Goal: Check status: Check status

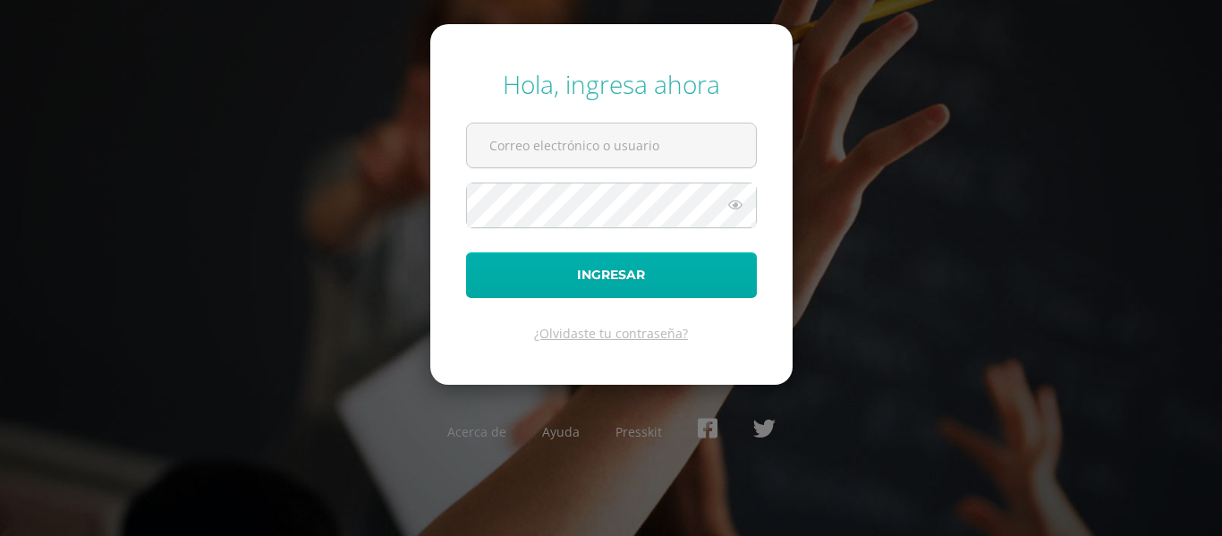
type input "2022019@maiagt.org"
click at [626, 291] on button "Ingresar" at bounding box center [611, 275] width 291 height 46
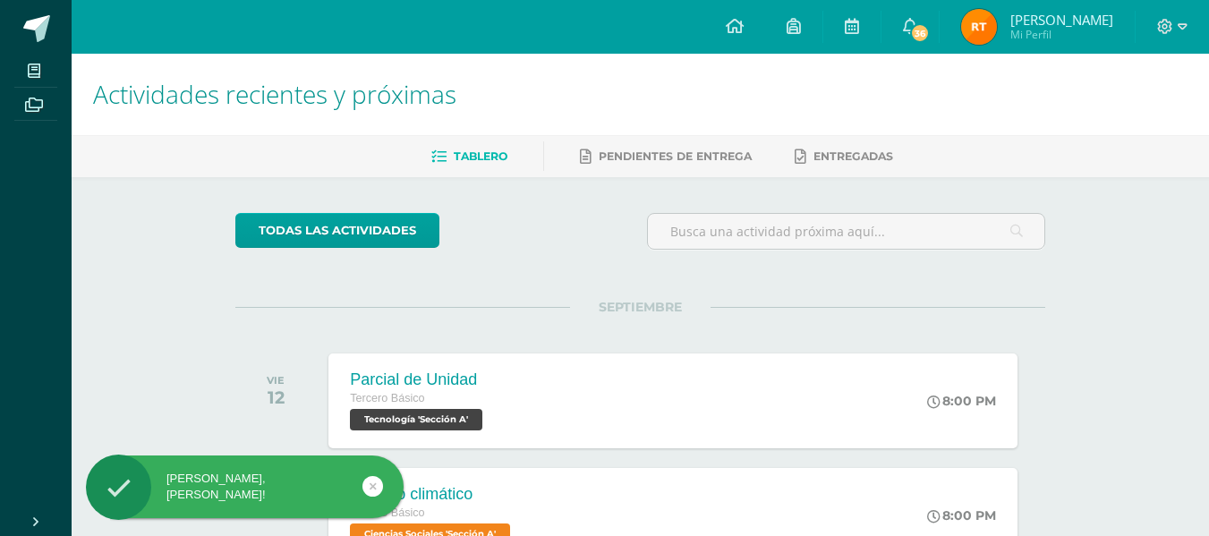
click at [987, 30] on img at bounding box center [979, 27] width 36 height 36
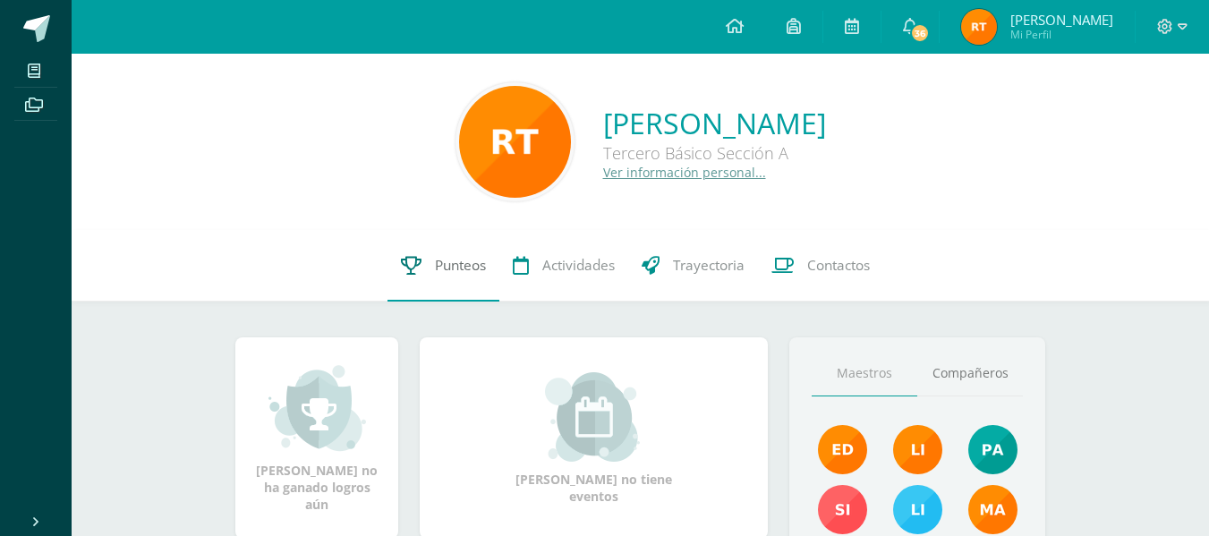
click at [466, 257] on span "Punteos" at bounding box center [460, 265] width 51 height 19
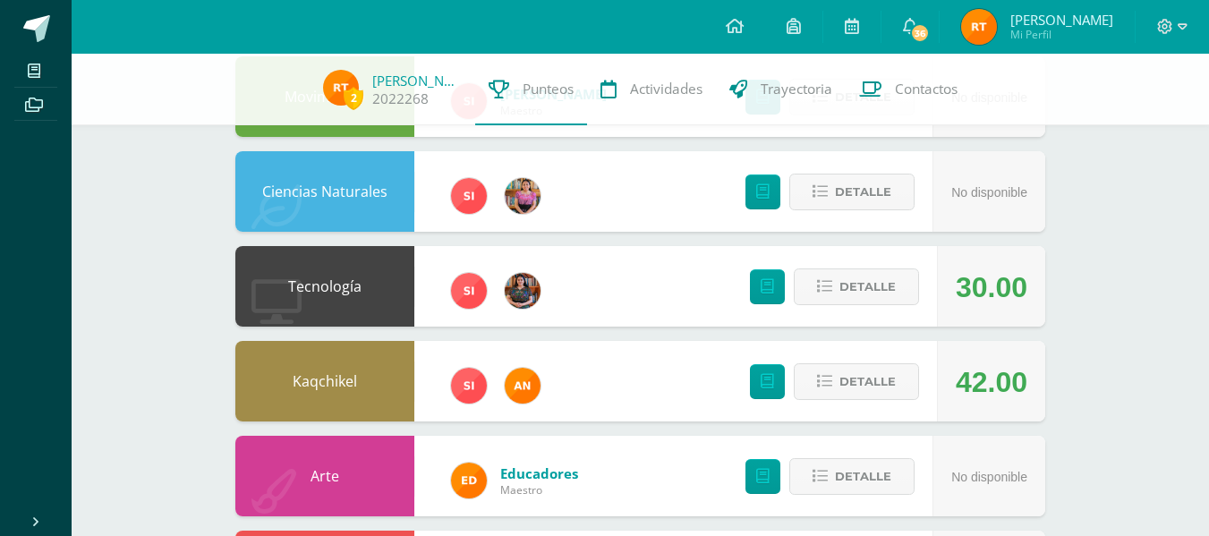
scroll to position [321, 0]
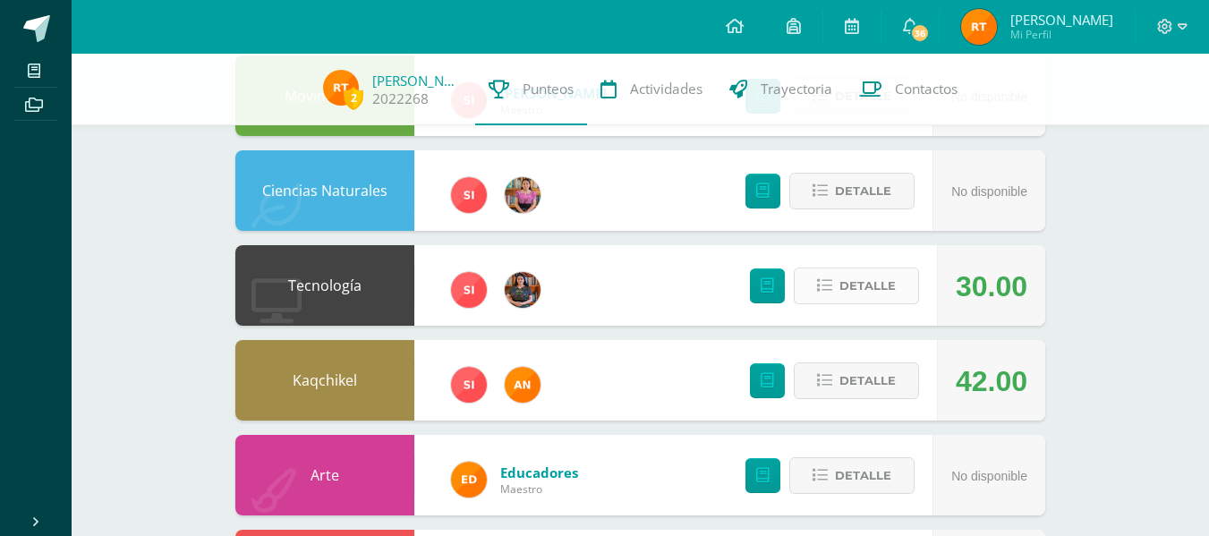
click at [887, 277] on span "Detalle" at bounding box center [867, 285] width 56 height 33
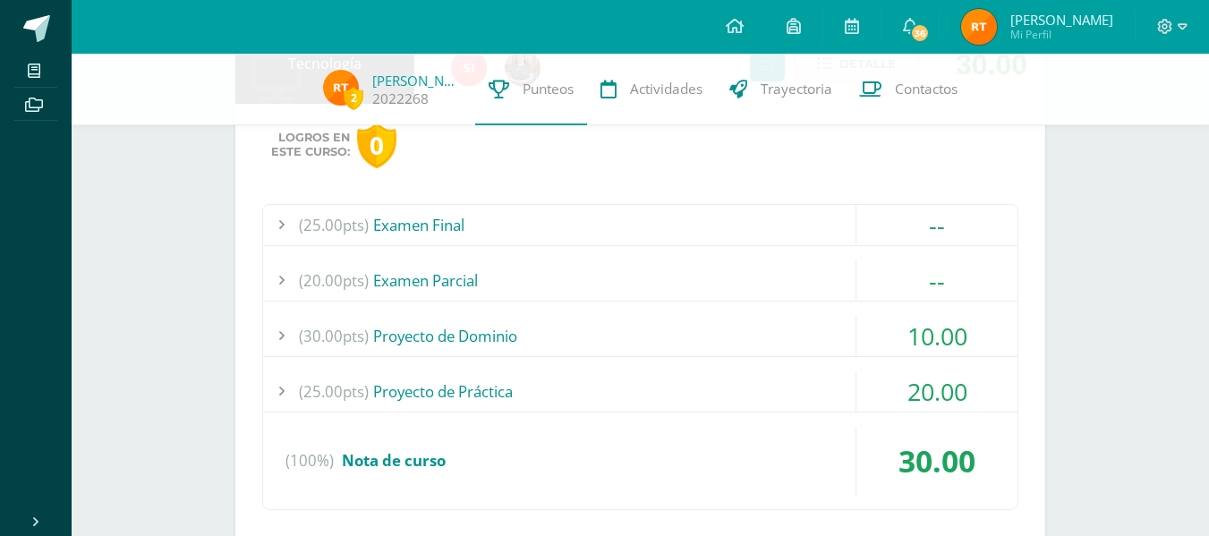
scroll to position [546, 0]
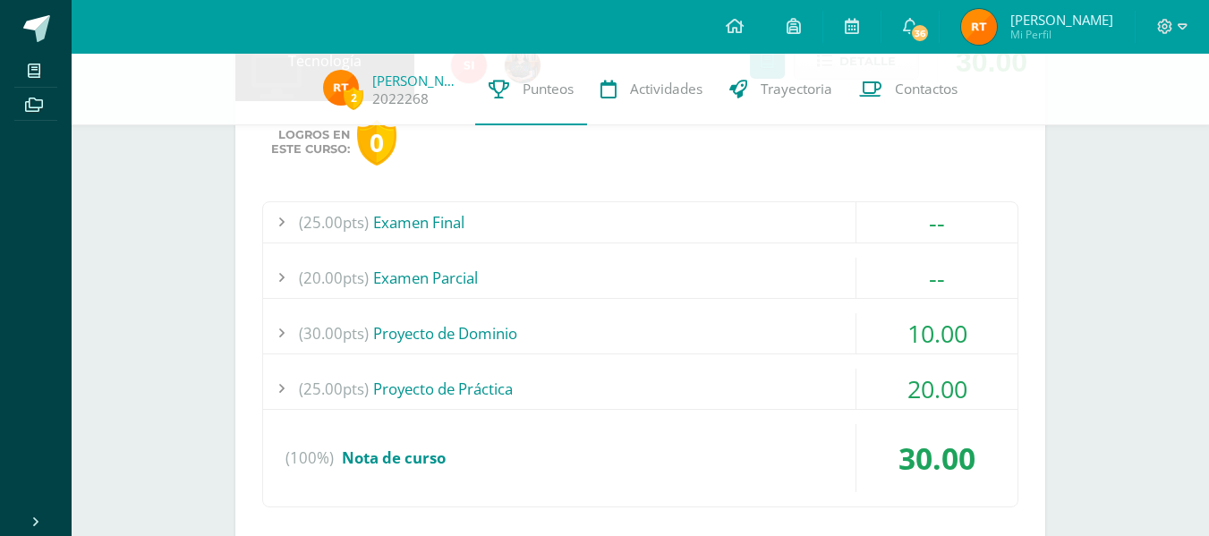
click at [719, 337] on div "(30.00pts) Proyecto de Dominio" at bounding box center [640, 333] width 754 height 40
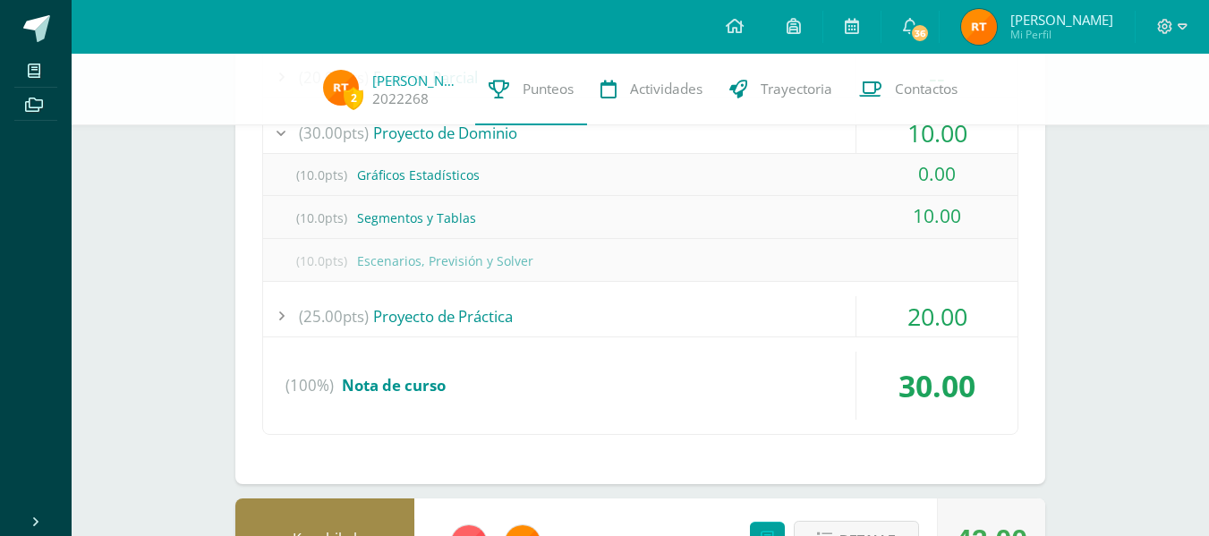
scroll to position [747, 0]
click at [464, 174] on div "(10.0pts) Gráficos Estadísticos" at bounding box center [640, 174] width 754 height 40
click at [481, 312] on div "(25.00pts) Proyecto de Práctica" at bounding box center [640, 315] width 754 height 40
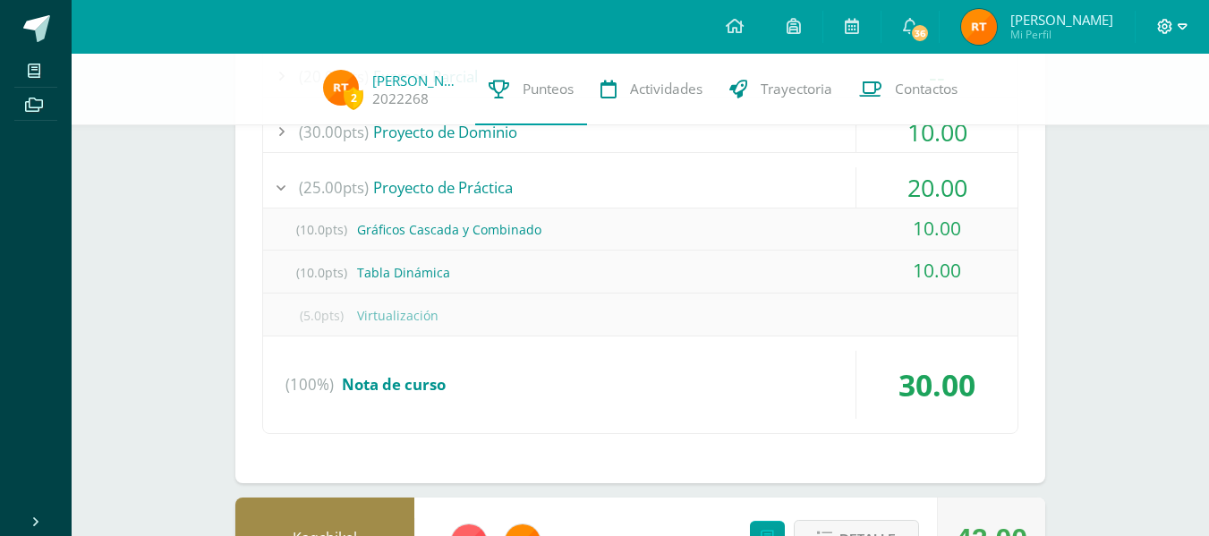
click at [1166, 31] on icon at bounding box center [1165, 27] width 16 height 16
click at [1121, 127] on span "Cerrar sesión" at bounding box center [1126, 121] width 81 height 17
